Goal: Task Accomplishment & Management: Use online tool/utility

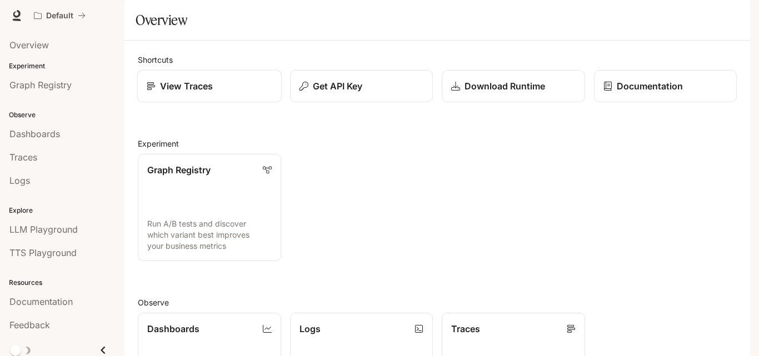
click at [173, 93] on p "View Traces" at bounding box center [186, 86] width 53 height 13
click at [48, 89] on span "Graph Registry" at bounding box center [40, 84] width 62 height 13
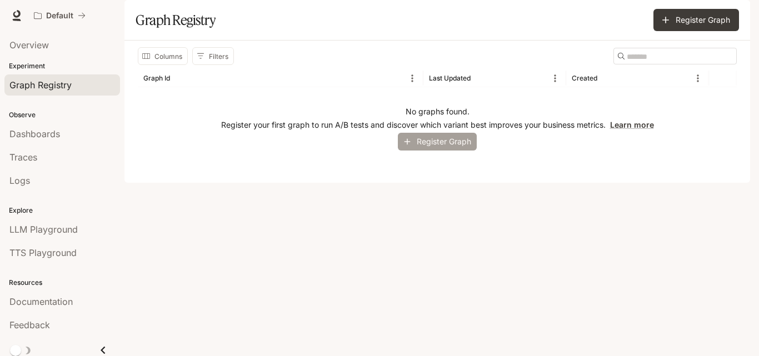
click at [431, 151] on button "Register Graph" at bounding box center [437, 142] width 79 height 18
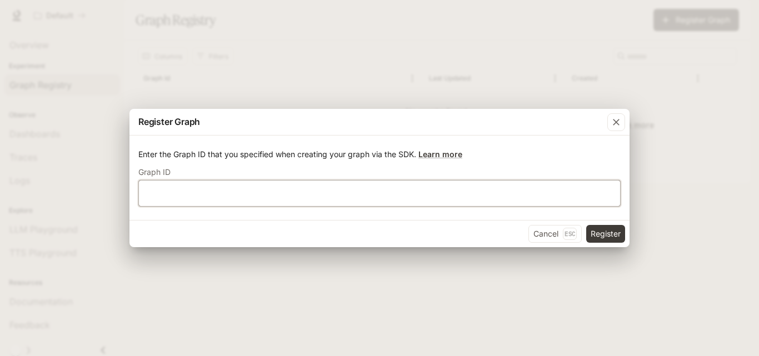
click at [252, 190] on input "text" at bounding box center [379, 193] width 481 height 11
type input "****"
click at [600, 237] on button "Register" at bounding box center [606, 234] width 39 height 18
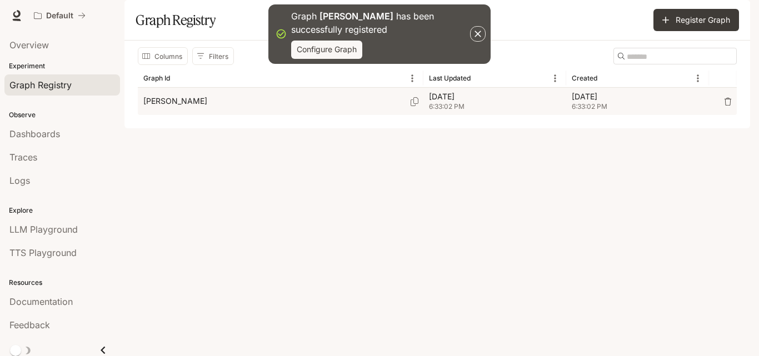
click at [298, 115] on div "anna" at bounding box center [280, 101] width 275 height 27
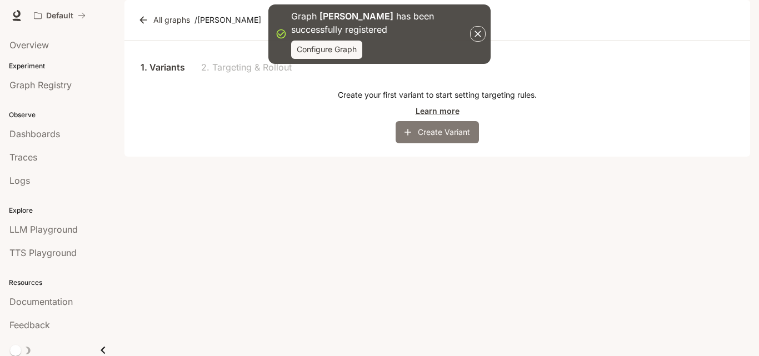
click at [448, 143] on button "Create Variant" at bounding box center [437, 132] width 83 height 22
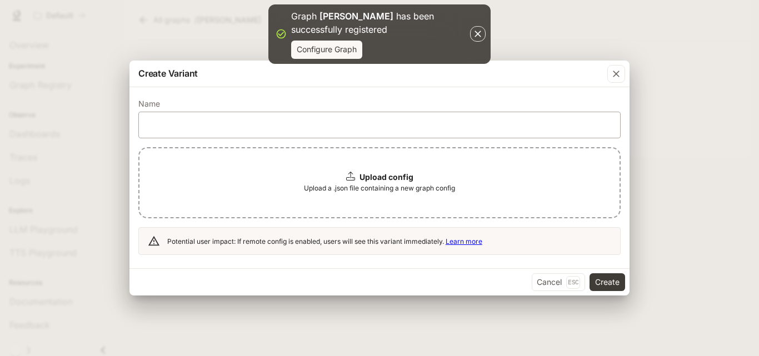
click at [187, 131] on div "​" at bounding box center [379, 125] width 483 height 27
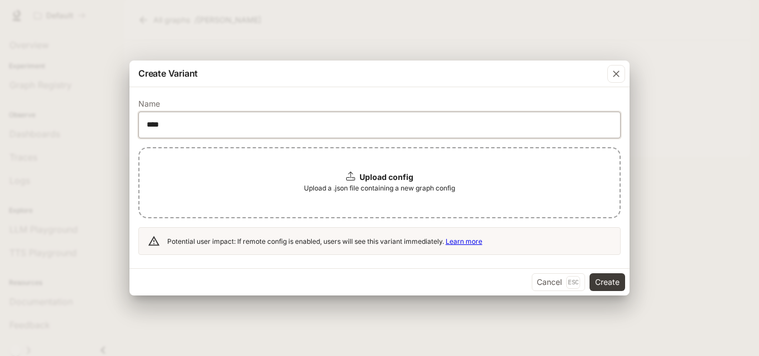
type input "****"
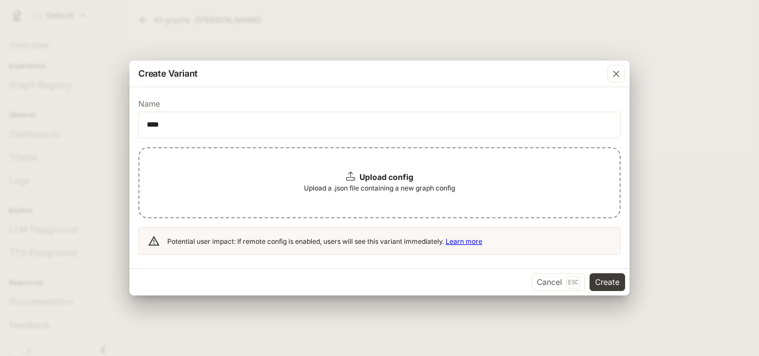
click at [365, 175] on b "Upload config" at bounding box center [387, 176] width 54 height 9
click at [608, 278] on button "Create" at bounding box center [608, 283] width 36 height 18
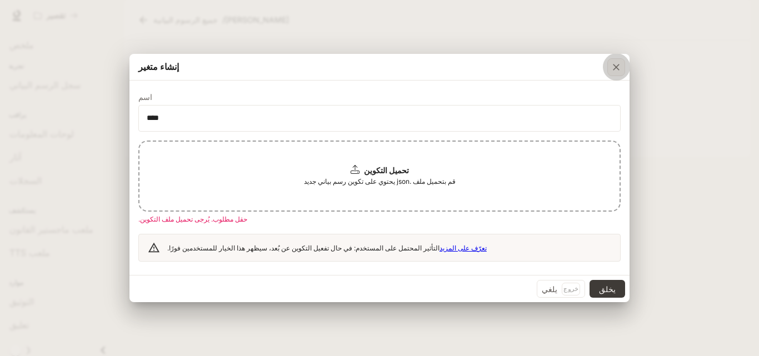
click at [609, 66] on div "button" at bounding box center [617, 67] width 18 height 18
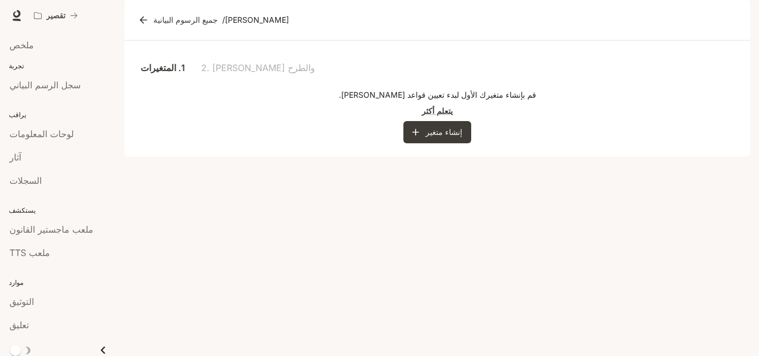
click at [21, 63] on font "تجربة" at bounding box center [16, 66] width 15 height 8
click at [14, 68] on font "تجربة" at bounding box center [16, 66] width 15 height 8
click at [18, 48] on font "ملخص" at bounding box center [21, 44] width 24 height 11
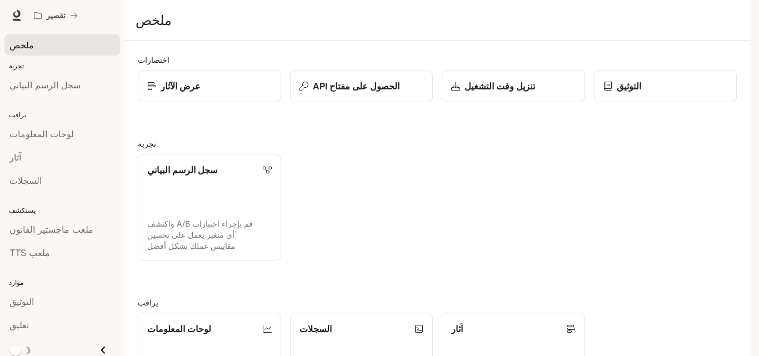
click at [18, 62] on font "تجربة" at bounding box center [16, 66] width 15 height 8
click at [17, 65] on font "تجربة" at bounding box center [16, 66] width 15 height 8
click at [194, 92] on font "عرض الآثار" at bounding box center [181, 86] width 40 height 11
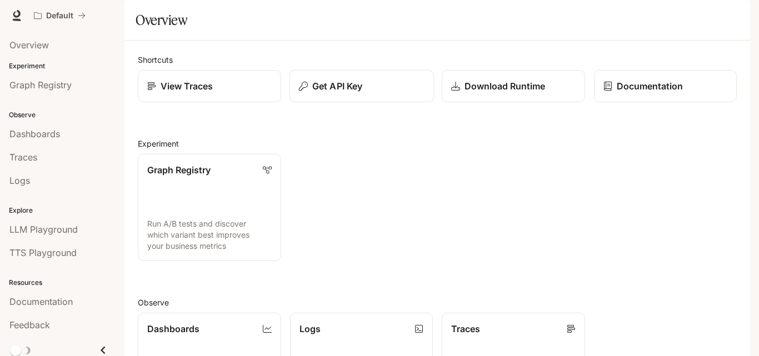
click at [337, 93] on p "Get API Key" at bounding box center [337, 86] width 50 height 13
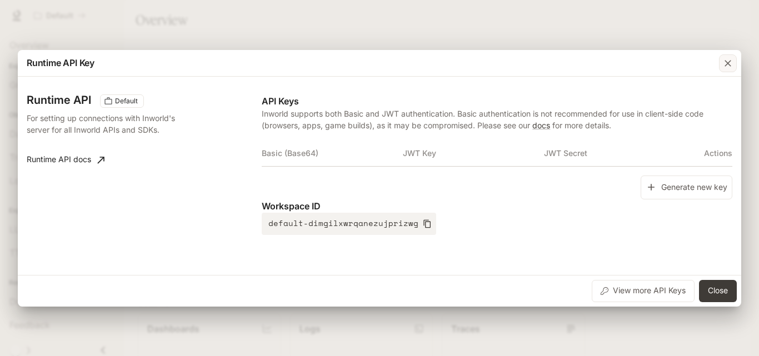
click at [728, 66] on icon "button" at bounding box center [728, 63] width 11 height 11
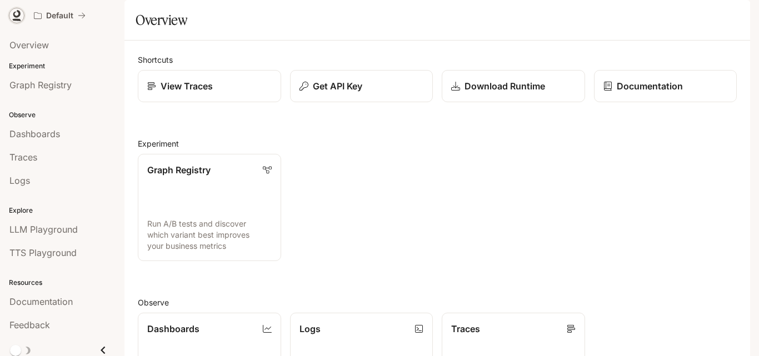
click at [13, 14] on icon at bounding box center [16, 14] width 7 height 8
click at [27, 158] on span "Traces" at bounding box center [23, 157] width 28 height 13
click at [24, 176] on span "Logs" at bounding box center [19, 180] width 21 height 13
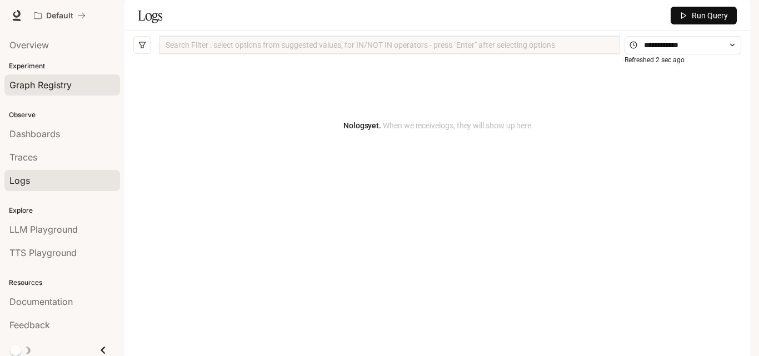
click at [49, 88] on span "Graph Registry" at bounding box center [40, 84] width 62 height 13
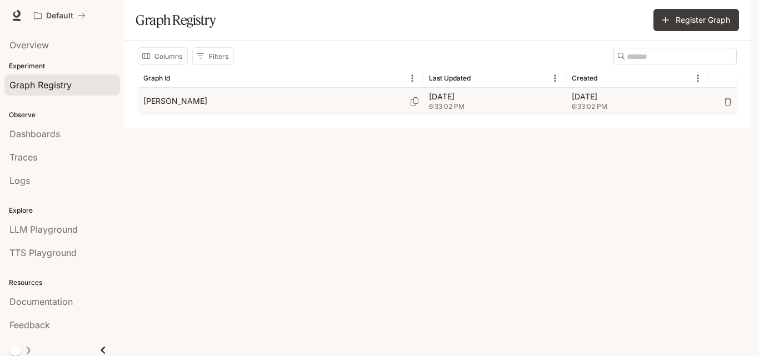
click at [159, 107] on p "anna" at bounding box center [175, 101] width 64 height 11
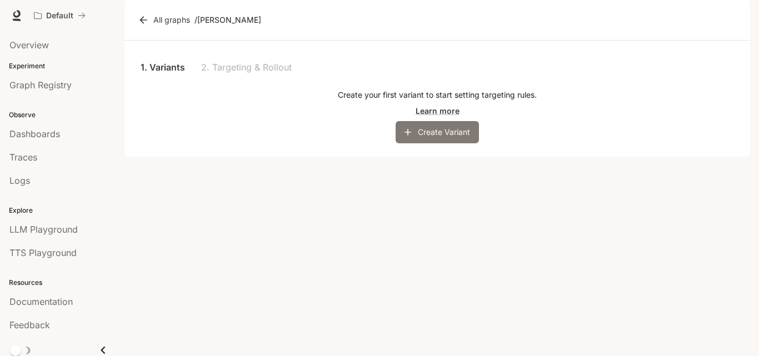
click at [427, 143] on button "Create Variant" at bounding box center [437, 132] width 83 height 22
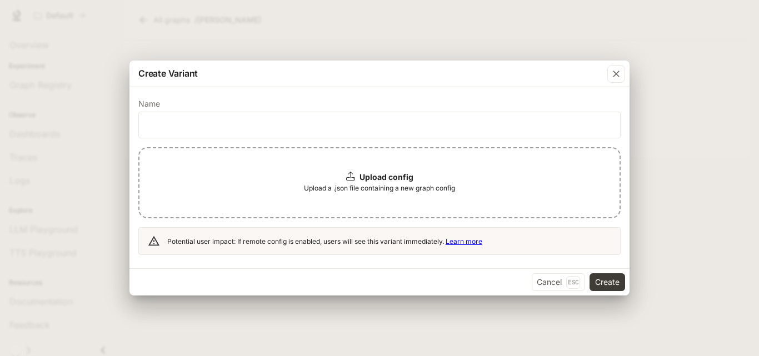
click at [355, 179] on icon at bounding box center [350, 176] width 9 height 9
click at [619, 75] on icon "button" at bounding box center [616, 73] width 11 height 11
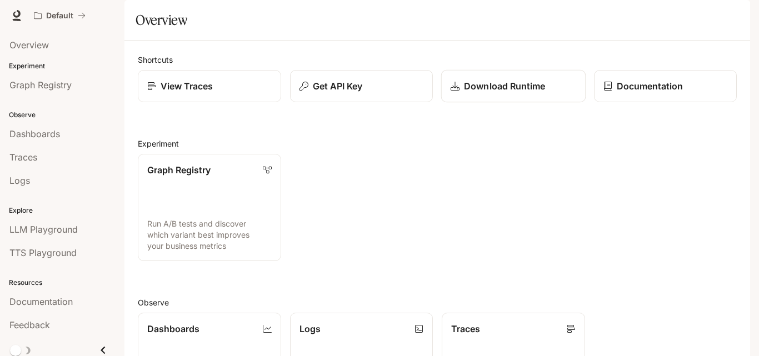
click at [519, 93] on p "Download Runtime" at bounding box center [504, 86] width 81 height 13
click at [664, 18] on span "Documentation" at bounding box center [683, 16] width 55 height 14
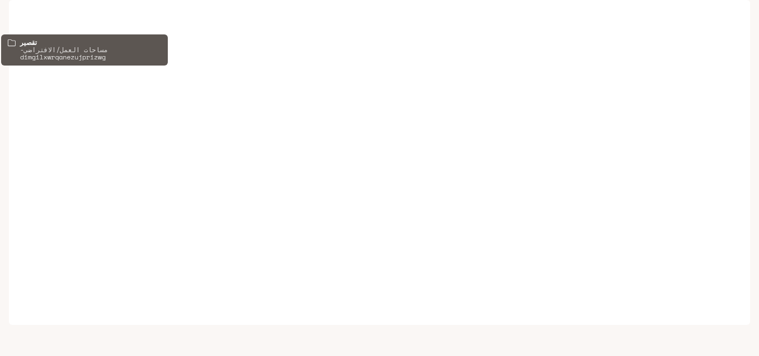
click at [38, 18] on icon "جميع مساحات العمل" at bounding box center [38, 16] width 8 height 8
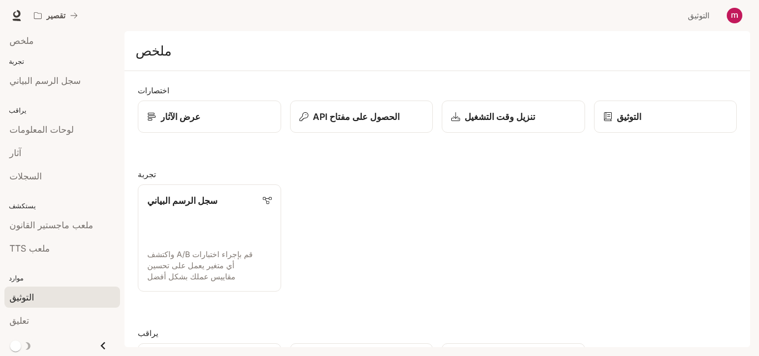
scroll to position [6, 0]
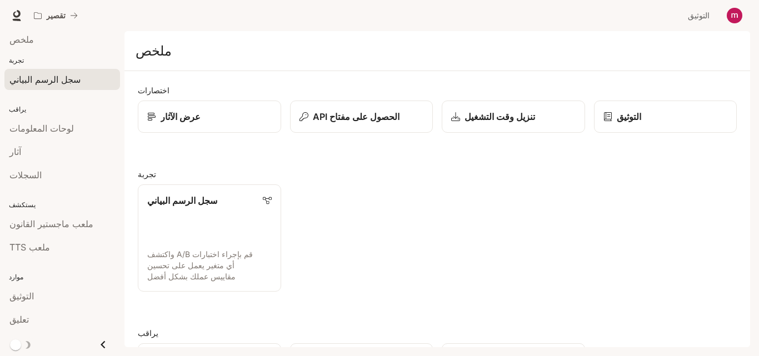
click at [32, 81] on font "سجل الرسم البياني" at bounding box center [44, 79] width 71 height 11
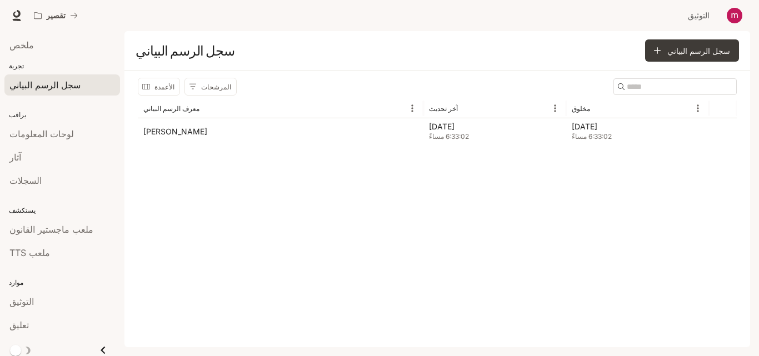
click at [14, 66] on font "تجربة" at bounding box center [16, 66] width 15 height 8
click at [21, 47] on font "ملخص" at bounding box center [21, 44] width 24 height 11
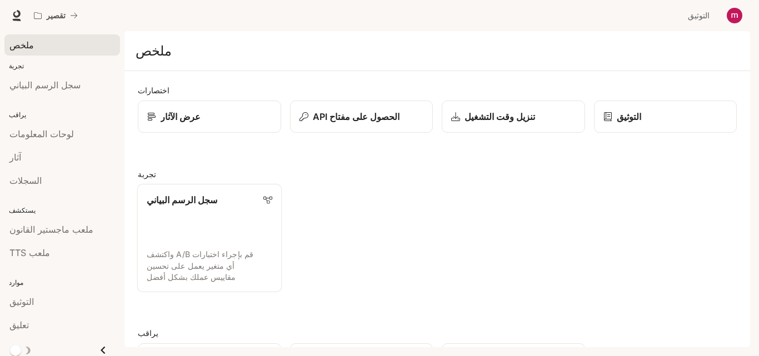
click at [191, 239] on link "سجل الرسم البياني قم بإجراء اختبارات A/B واكتشف أي متغير يعمل على تحسين مقاييس …" at bounding box center [209, 238] width 145 height 108
click at [612, 122] on div "التوثيق" at bounding box center [666, 116] width 126 height 13
